Goal: Navigation & Orientation: Find specific page/section

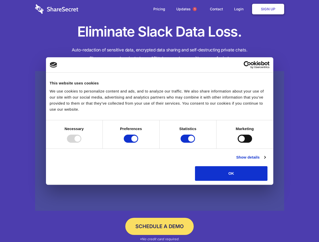
click at [81, 143] on div at bounding box center [74, 139] width 14 height 8
click at [138, 143] on input "Preferences" at bounding box center [131, 139] width 14 height 8
checkbox input "false"
click at [188, 143] on input "Statistics" at bounding box center [187, 139] width 14 height 8
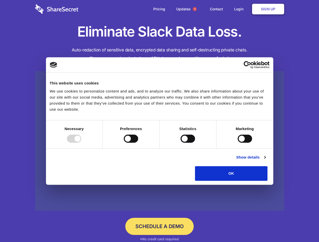
checkbox input "false"
click at [237, 143] on input "Marketing" at bounding box center [244, 139] width 14 height 8
checkbox input "true"
click at [265, 160] on link "Show details" at bounding box center [250, 157] width 29 height 6
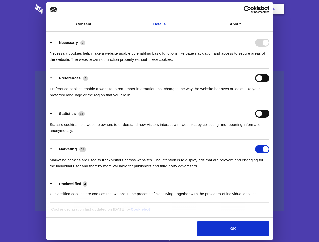
click at [269, 69] on li "Necessary 7 Necessary cookies help make a website usable by enabling basic func…" at bounding box center [160, 51] width 220 height 36
click at [194, 9] on span "1" at bounding box center [195, 9] width 4 height 4
